Goal: Find specific page/section: Find specific page/section

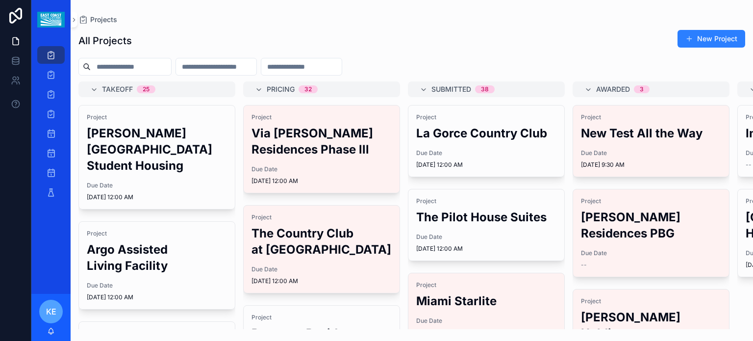
click at [163, 154] on h2 "[PERSON_NAME][GEOGRAPHIC_DATA] Student Housing" at bounding box center [157, 149] width 140 height 49
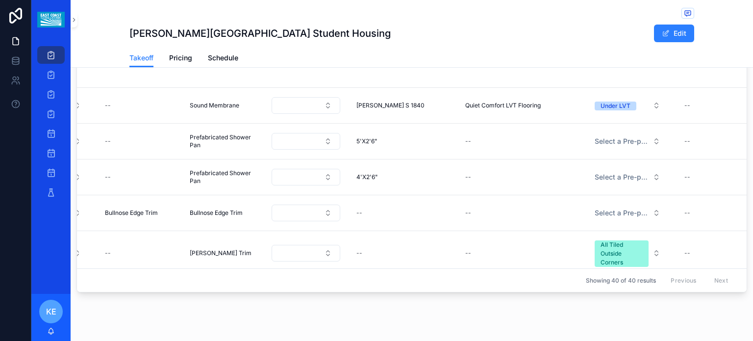
scroll to position [1180, 311]
